Goal: Task Accomplishment & Management: Manage account settings

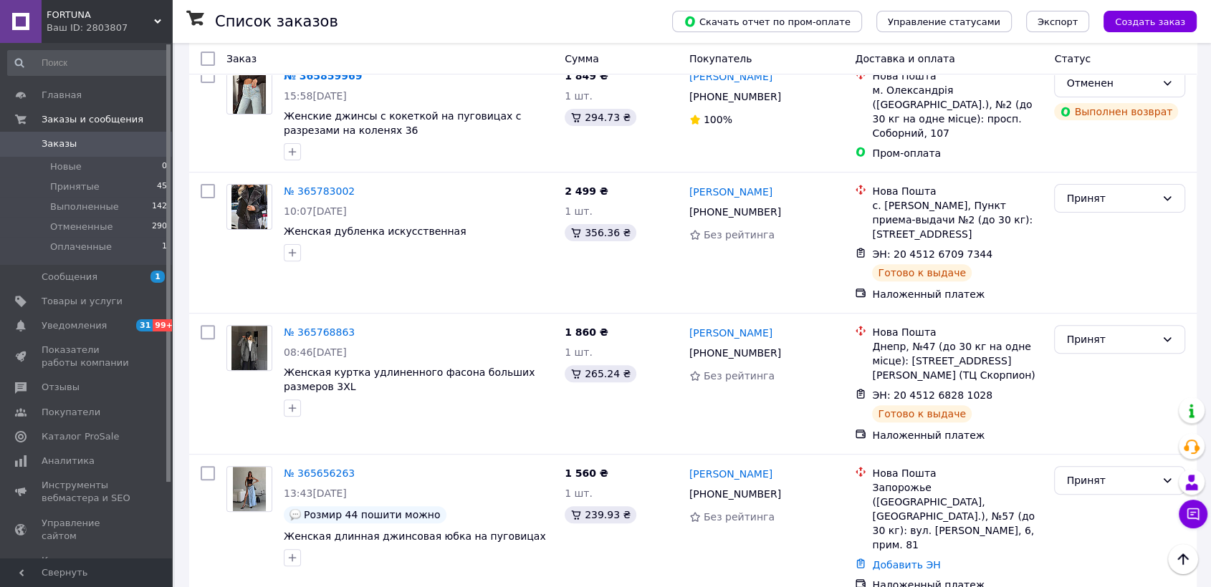
scroll to position [398, 0]
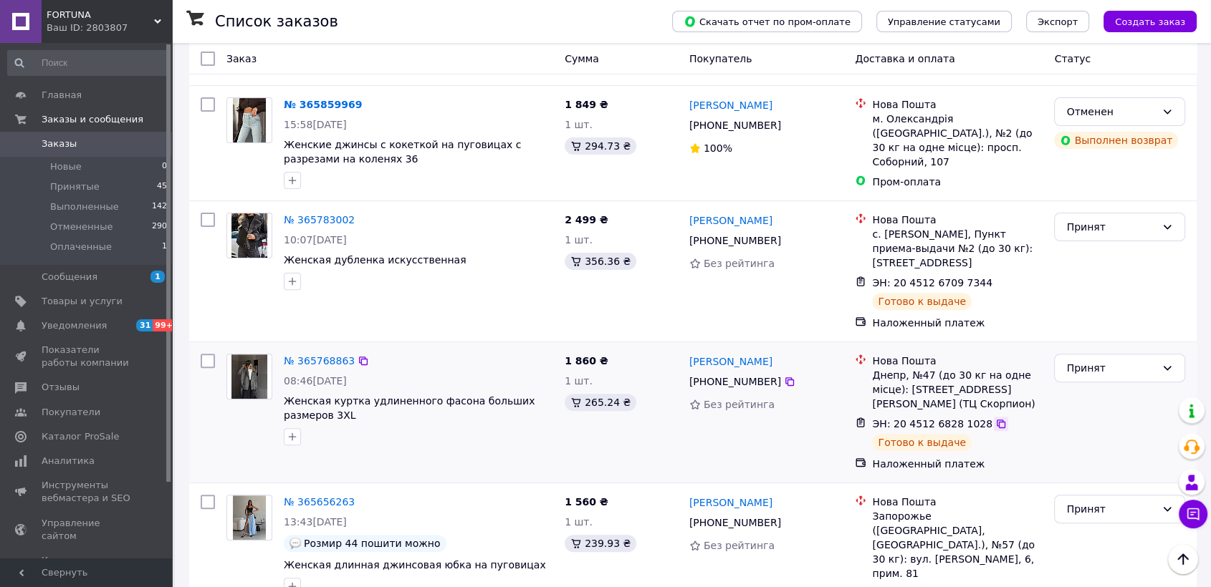
click at [996, 420] on icon at bounding box center [1000, 424] width 9 height 9
click at [996, 279] on icon at bounding box center [1000, 283] width 9 height 9
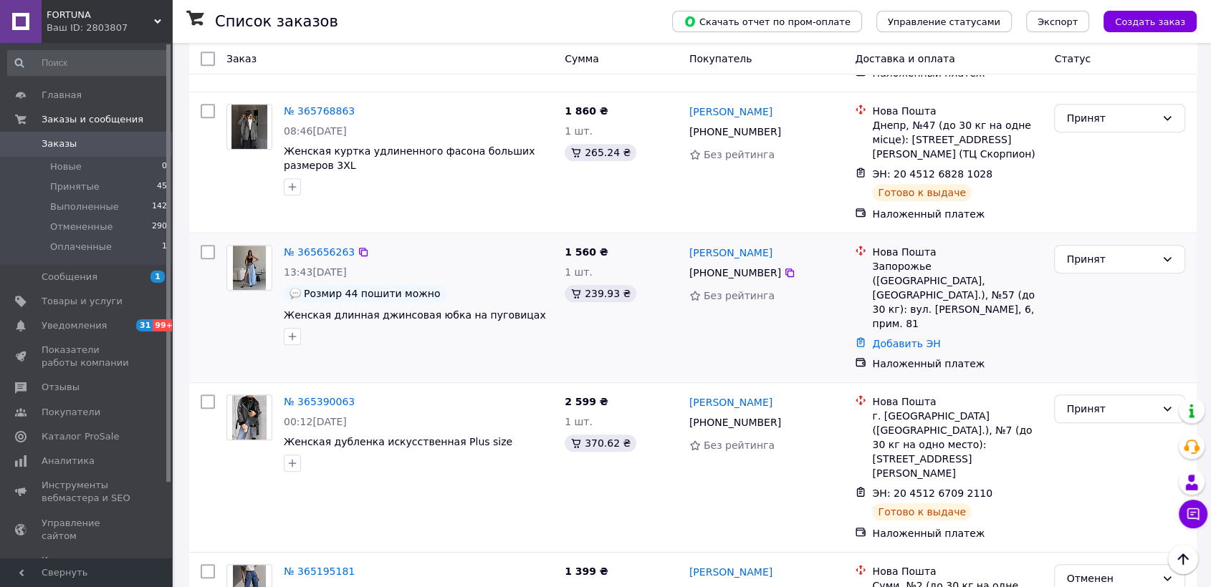
scroll to position [716, 0]
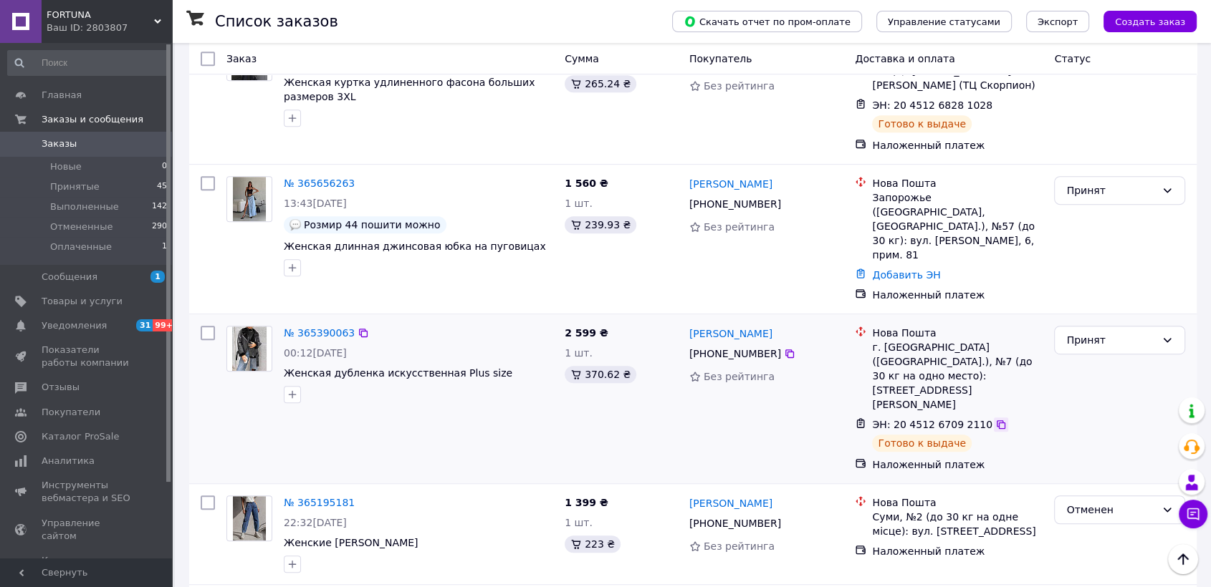
click at [995, 419] on icon at bounding box center [1000, 424] width 11 height 11
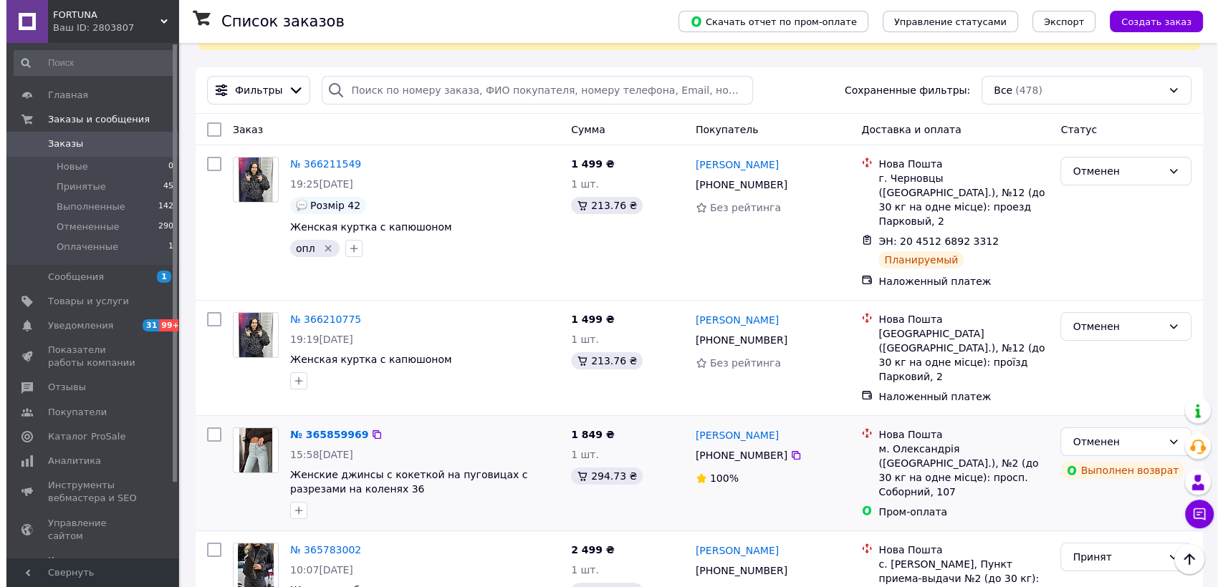
scroll to position [0, 0]
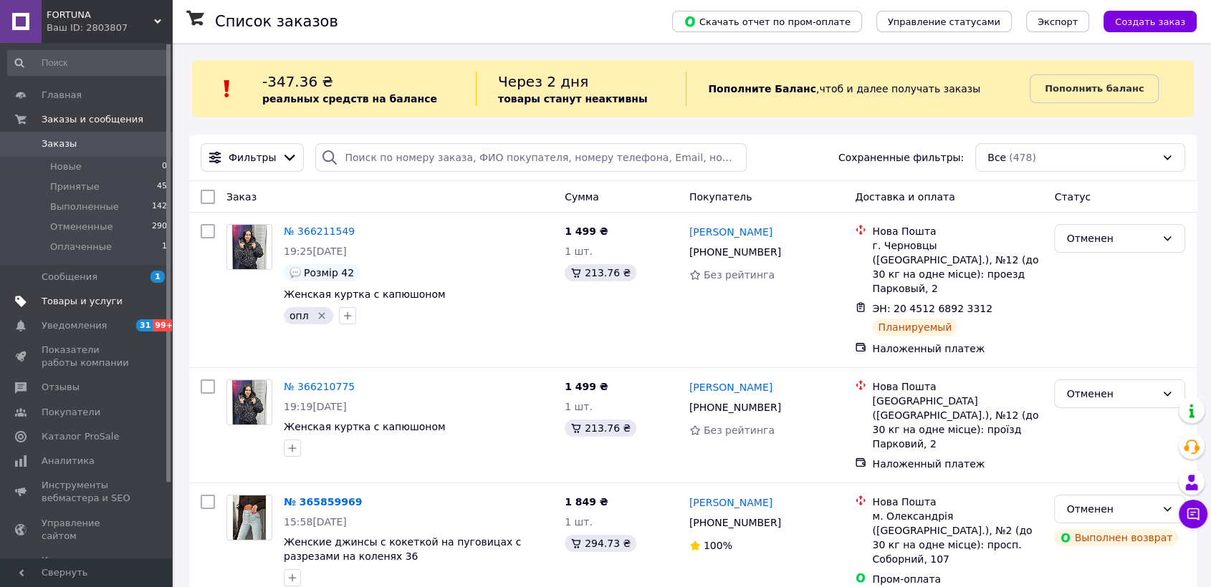
click at [71, 297] on span "Товары и услуги" at bounding box center [82, 301] width 81 height 13
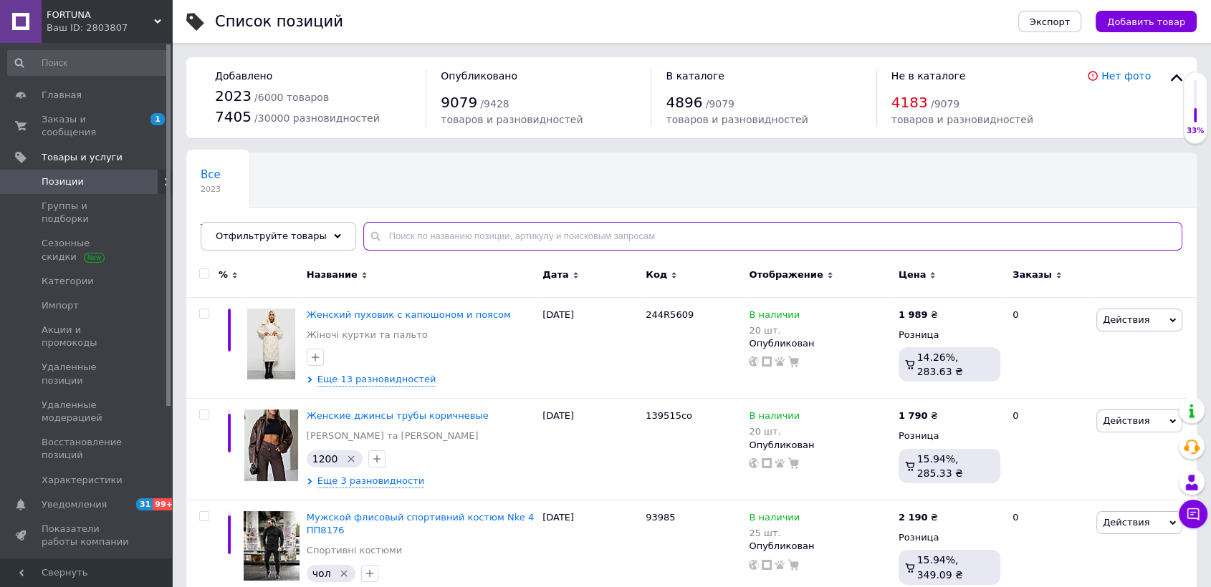
click at [450, 238] on input "text" at bounding box center [772, 236] width 819 height 29
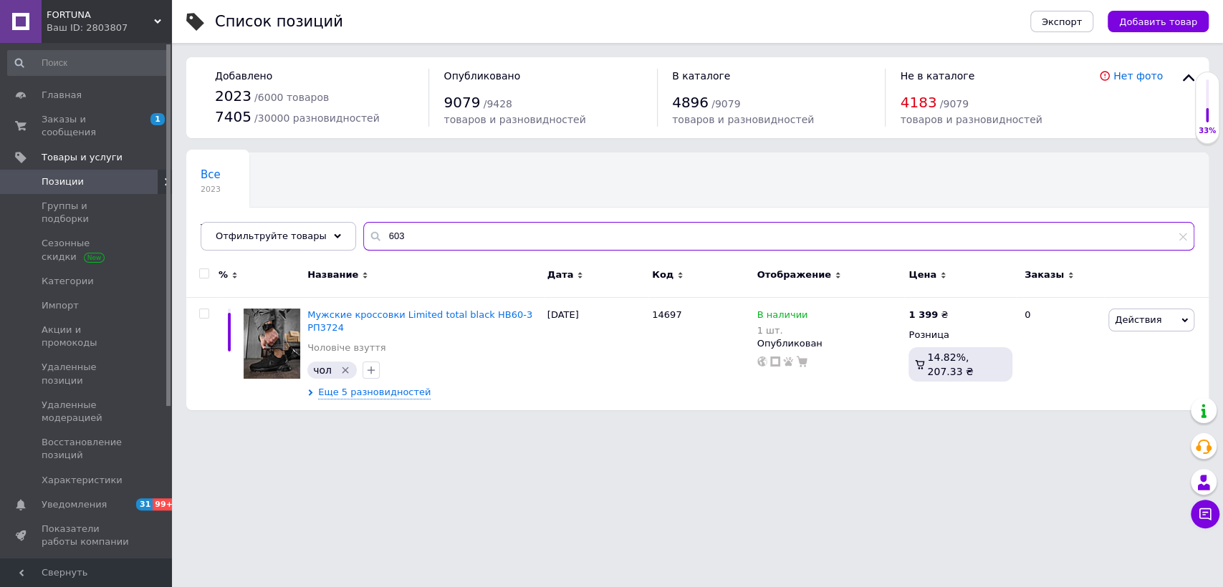
type input "603"
